Goal: Transaction & Acquisition: Purchase product/service

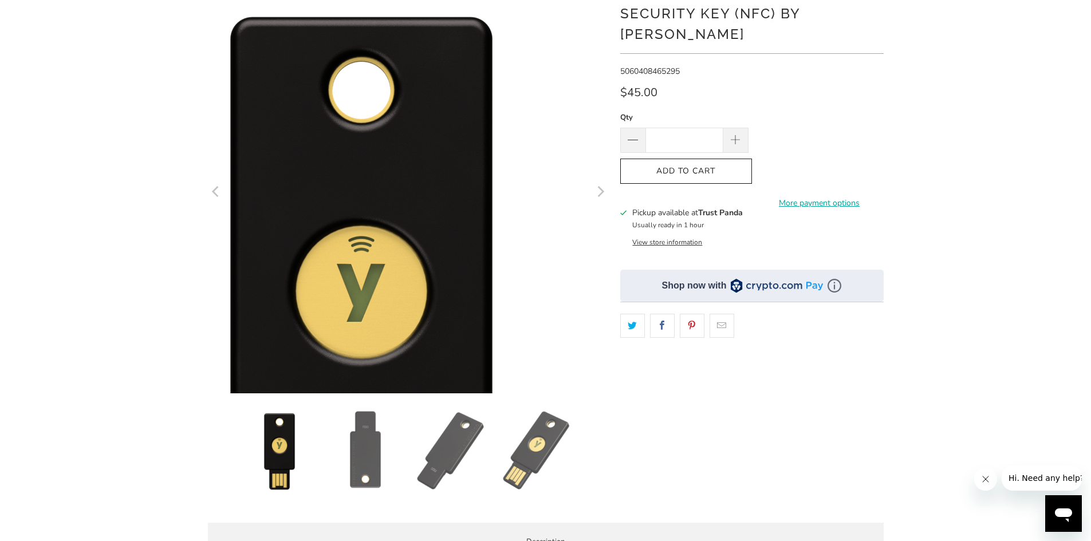
scroll to position [172, 0]
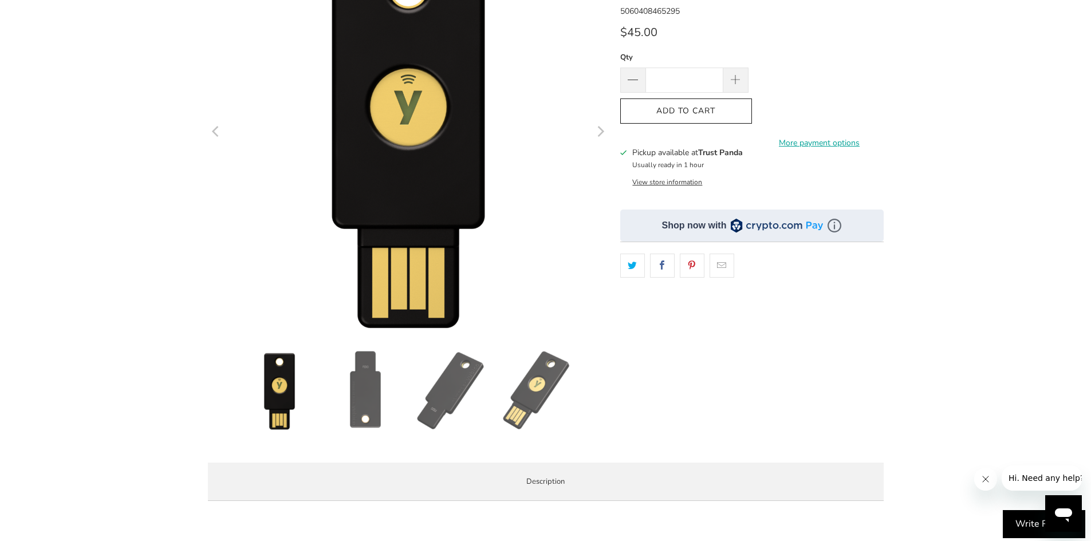
click at [532, 389] on img at bounding box center [537, 390] width 80 height 80
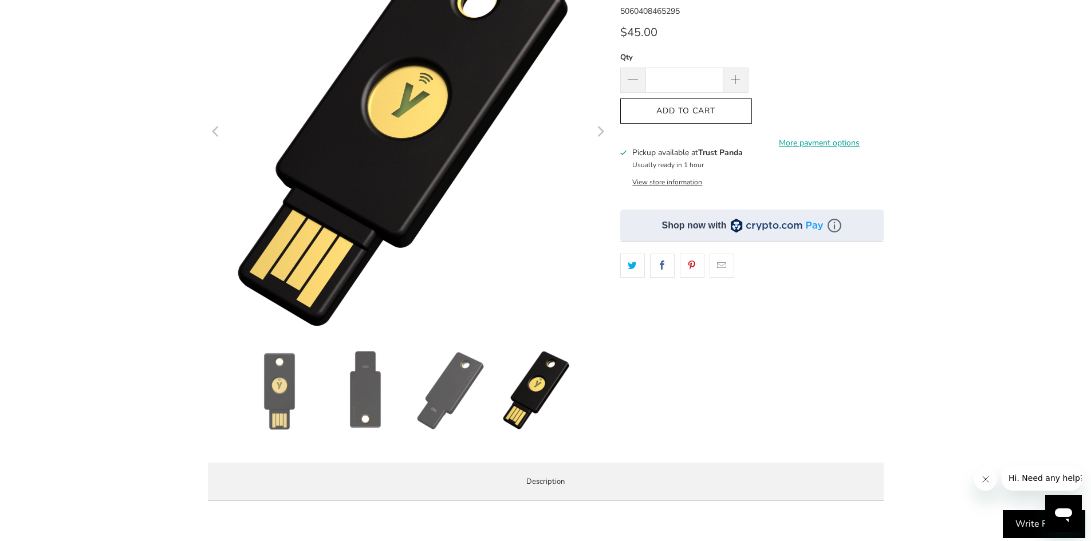
drag, startPoint x: 640, startPoint y: 82, endPoint x: 499, endPoint y: 56, distance: 143.8
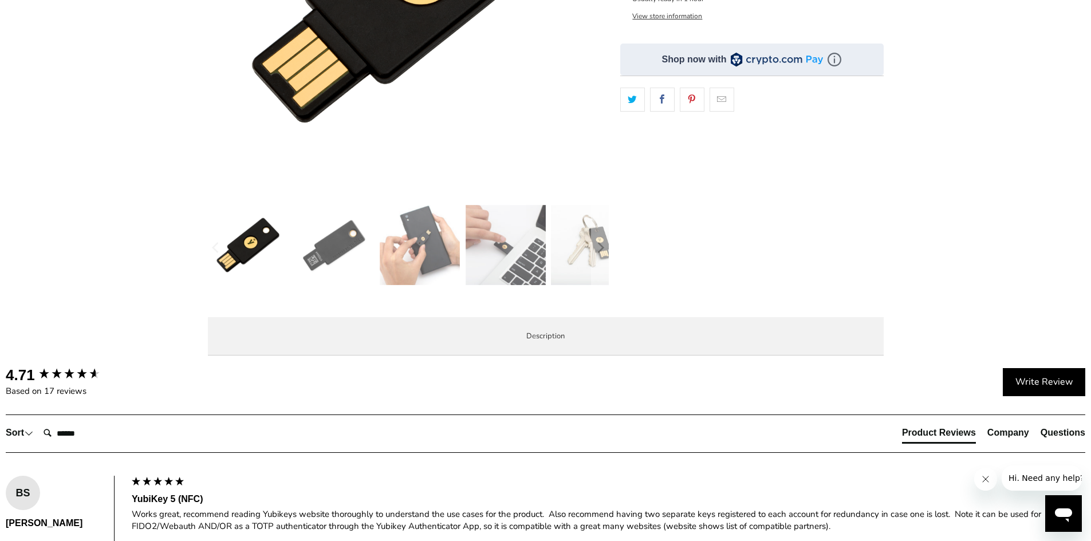
scroll to position [286, 0]
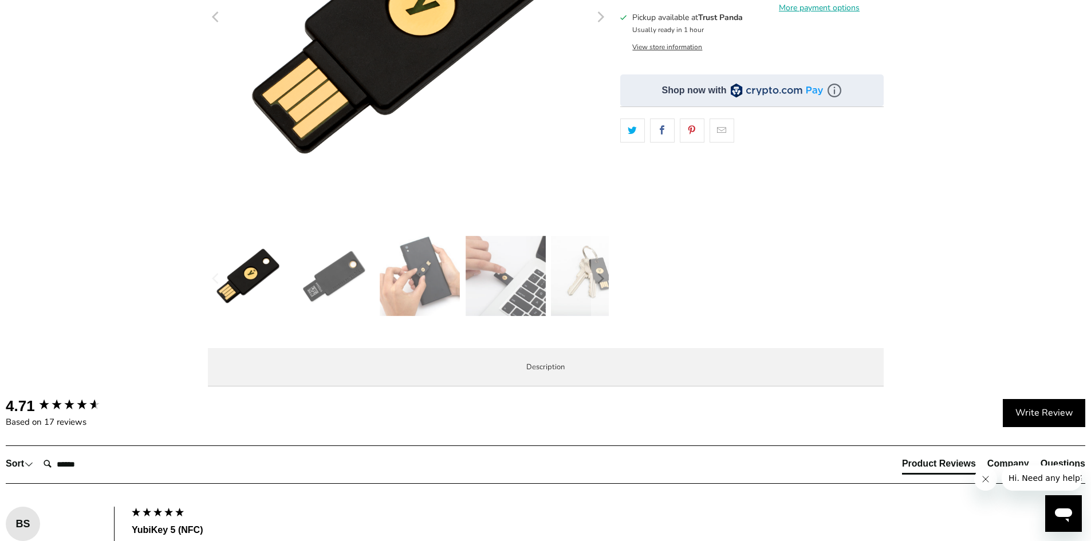
click at [499, 293] on img at bounding box center [505, 276] width 80 height 80
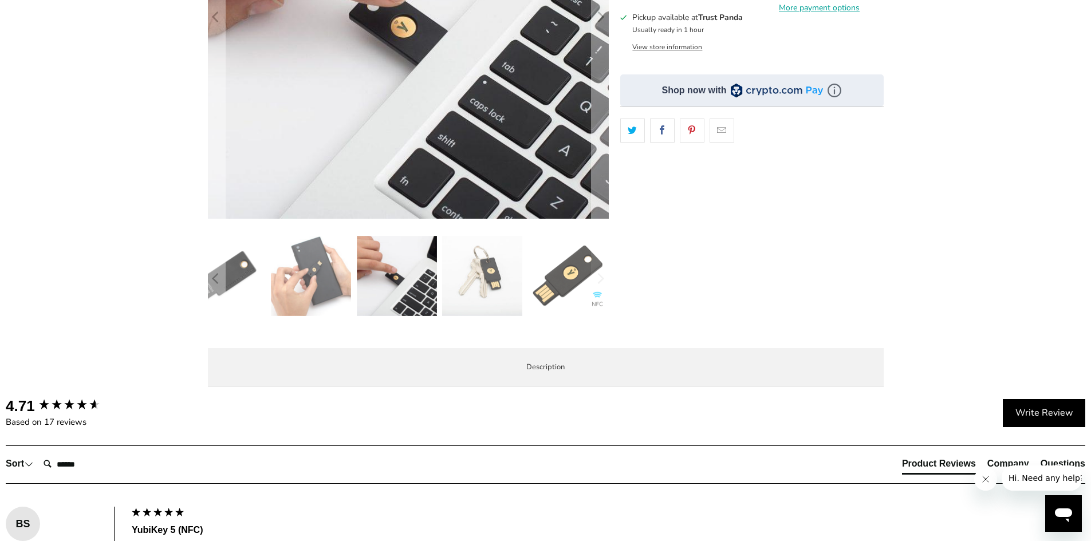
click at [418, 283] on img at bounding box center [397, 276] width 80 height 80
click at [358, 286] on img at bounding box center [397, 276] width 80 height 80
click at [323, 286] on img at bounding box center [311, 276] width 80 height 80
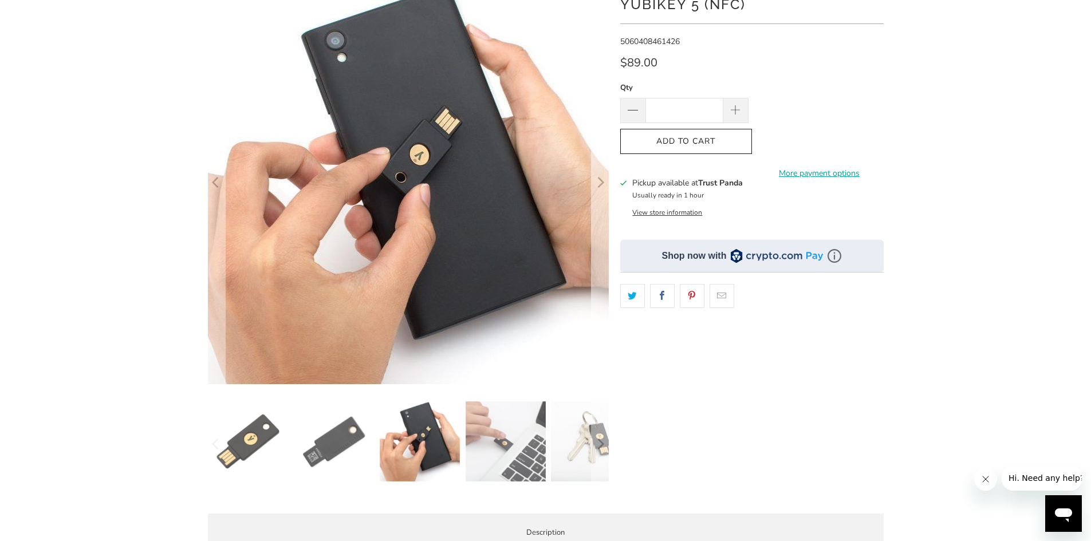
scroll to position [114, 0]
